Goal: Transaction & Acquisition: Book appointment/travel/reservation

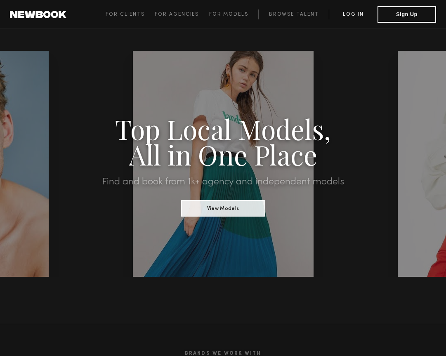
click at [357, 13] on link "Log in" at bounding box center [353, 14] width 49 height 10
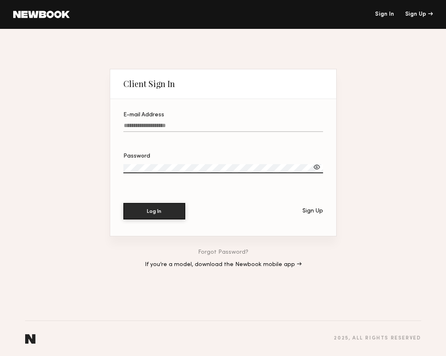
click at [191, 121] on label "E-mail Address" at bounding box center [223, 126] width 200 height 28
click at [191, 123] on input "E-mail Address" at bounding box center [223, 127] width 200 height 9
type input "**********"
click at [154, 211] on button "Log In" at bounding box center [154, 211] width 62 height 17
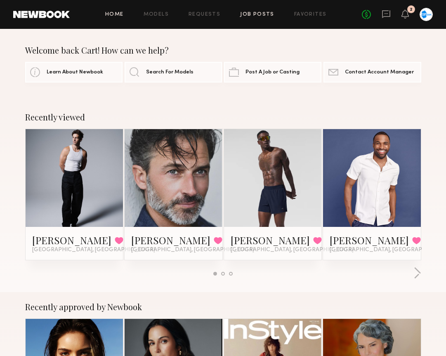
click at [258, 13] on link "Job Posts" at bounding box center [257, 14] width 34 height 5
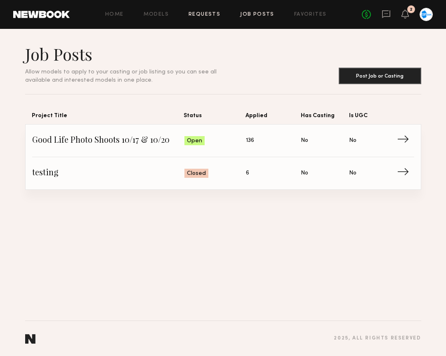
click at [205, 16] on link "Requests" at bounding box center [205, 14] width 32 height 5
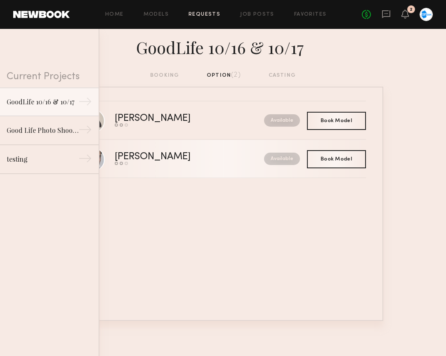
click at [185, 169] on link "[PERSON_NAME] Send request Model response Book model Available" at bounding box center [224, 159] width 286 height 38
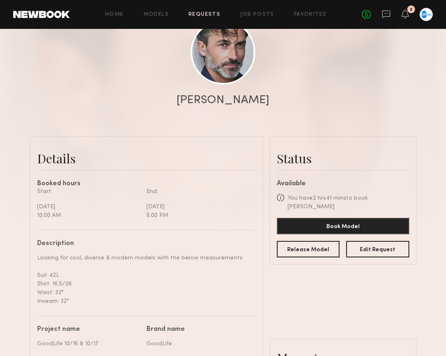
scroll to position [102, 0]
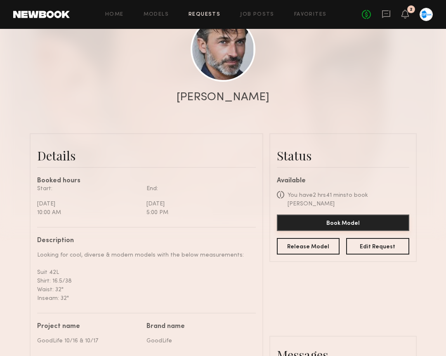
click at [340, 216] on button "Book Model" at bounding box center [343, 223] width 133 height 17
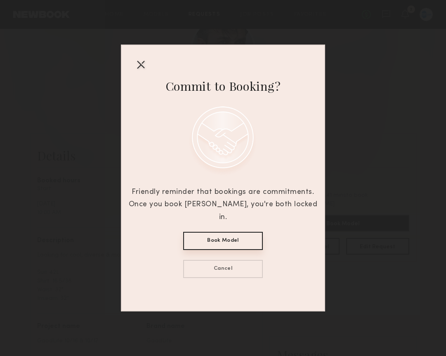
click at [224, 232] on button "Book Model" at bounding box center [223, 241] width 80 height 18
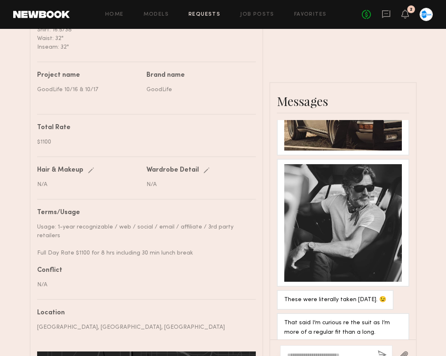
scroll to position [361, 0]
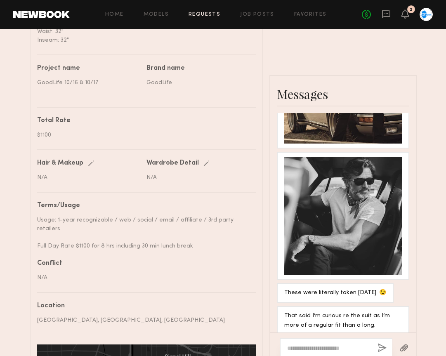
click at [335, 344] on textarea at bounding box center [329, 348] width 84 height 8
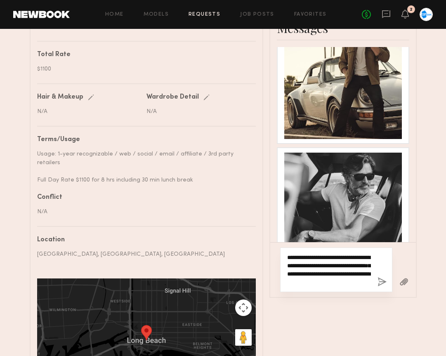
scroll to position [427, 0]
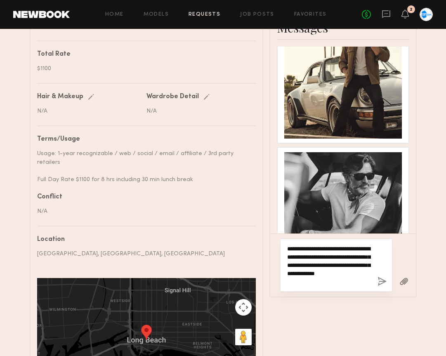
type textarea "**********"
click at [381, 277] on button "button" at bounding box center [382, 282] width 9 height 10
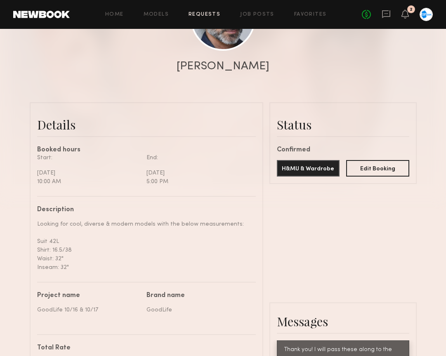
scroll to position [134, 0]
